Goal: Complete application form: Complete application form

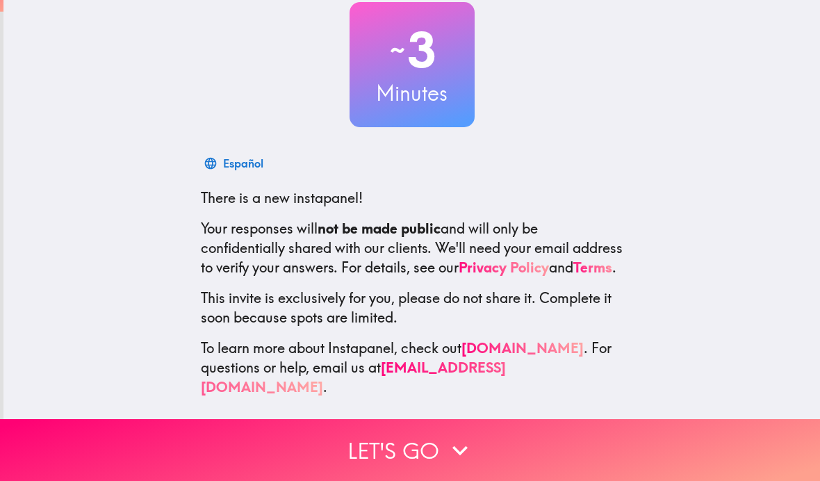
click at [613, 461] on button "Let's go" at bounding box center [410, 450] width 820 height 62
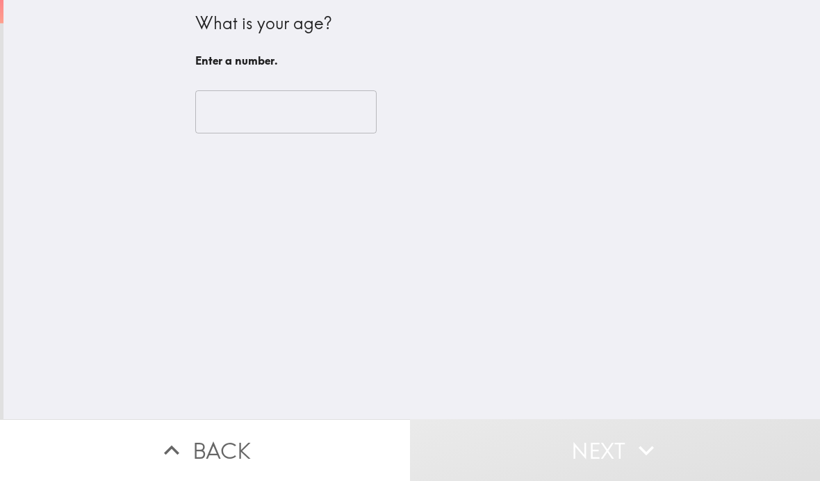
click at [326, 113] on input "number" at bounding box center [285, 111] width 181 height 43
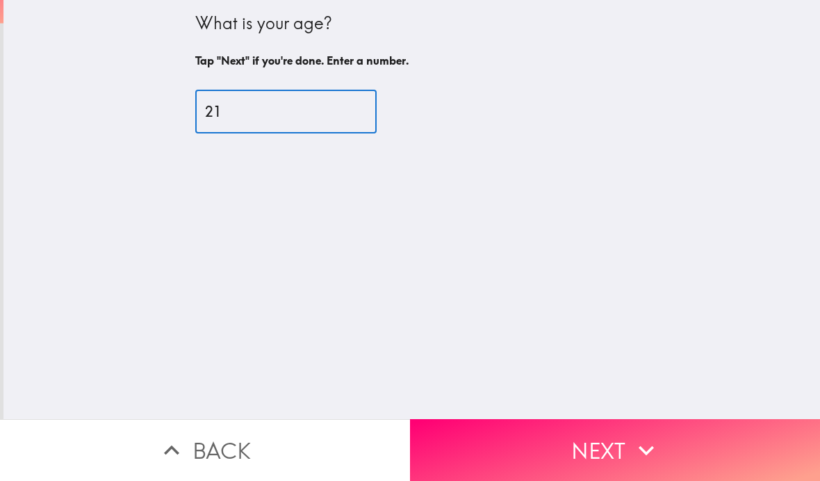
type input "21"
click at [712, 81] on div "What is your age? Tap "Next" if you're done. Enter a number. 21 ​" at bounding box center [411, 209] width 816 height 419
click at [644, 452] on icon "button" at bounding box center [645, 450] width 15 height 10
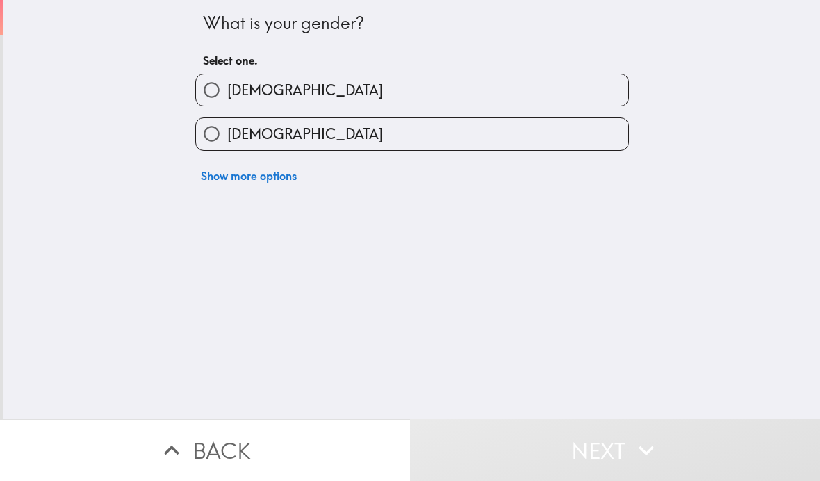
click at [570, 99] on label "[DEMOGRAPHIC_DATA]" at bounding box center [412, 89] width 432 height 31
click at [227, 99] on input "[DEMOGRAPHIC_DATA]" at bounding box center [211, 89] width 31 height 31
radio input "true"
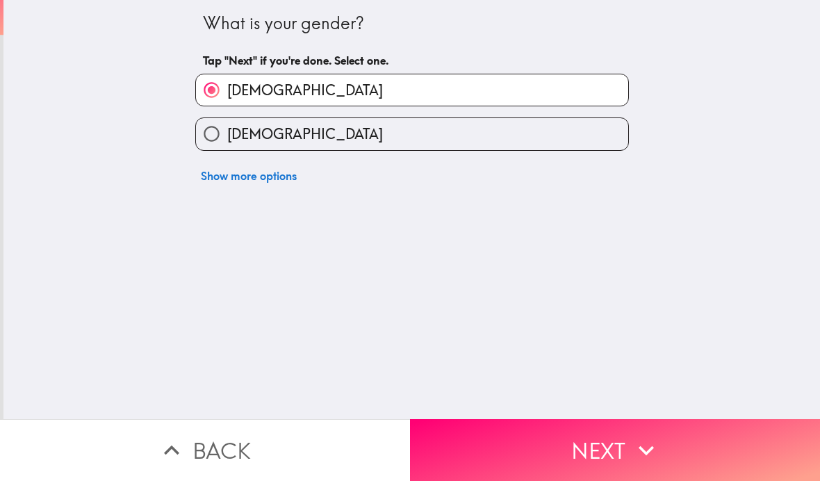
click at [609, 450] on button "Next" at bounding box center [615, 450] width 410 height 62
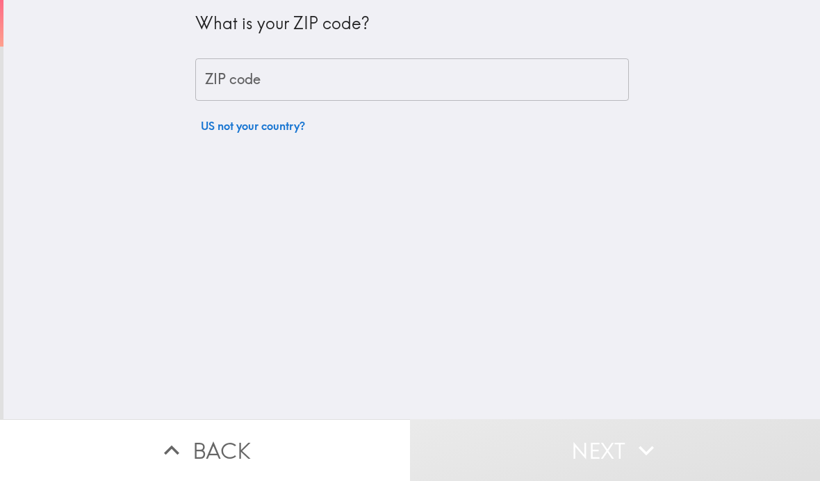
click at [587, 85] on input "ZIP code" at bounding box center [411, 79] width 433 height 43
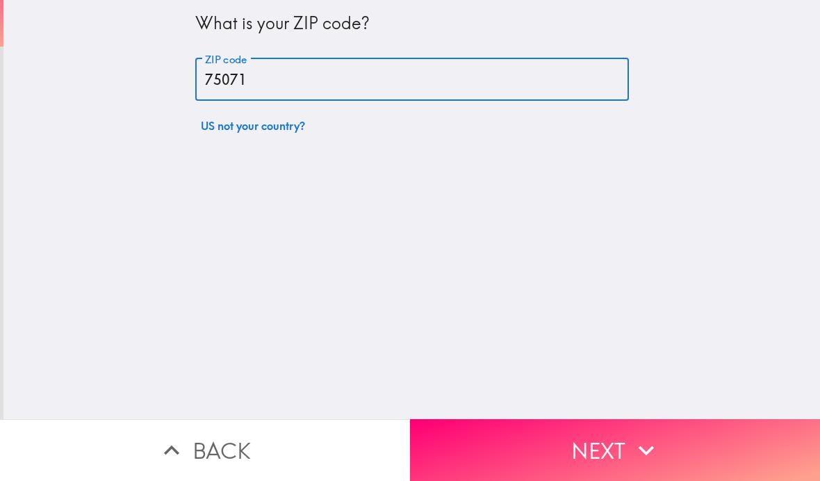
type input "75071"
click at [663, 97] on div "What is your ZIP code? ZIP code 75071 ZIP code US not your country?" at bounding box center [411, 209] width 816 height 419
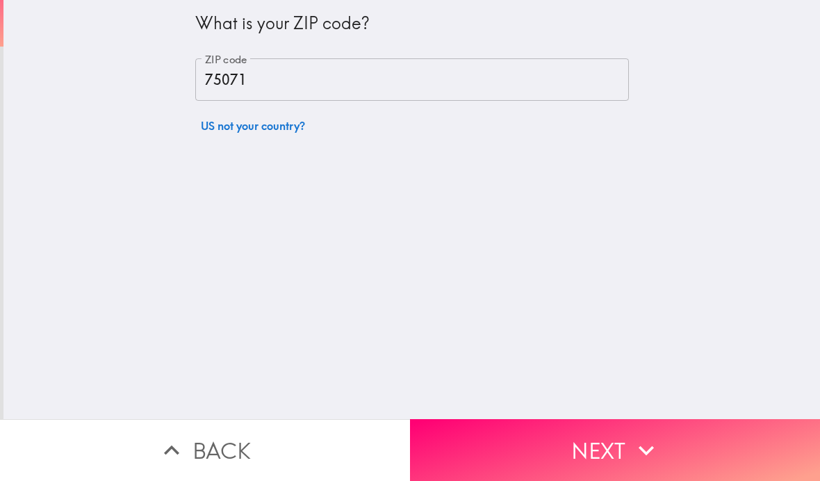
click at [609, 440] on button "Next" at bounding box center [615, 450] width 410 height 62
